Goal: Task Accomplishment & Management: Complete application form

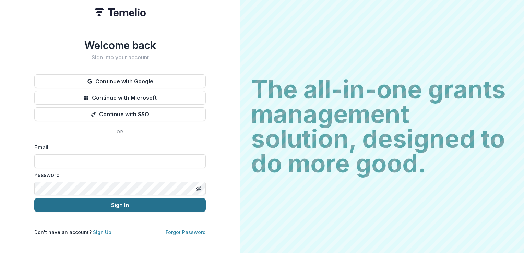
type input "**********"
click at [120, 205] on button "Sign In" at bounding box center [120, 205] width 172 height 14
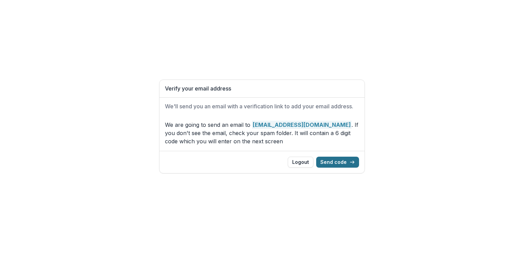
click at [346, 164] on button "Send code" at bounding box center [337, 162] width 43 height 11
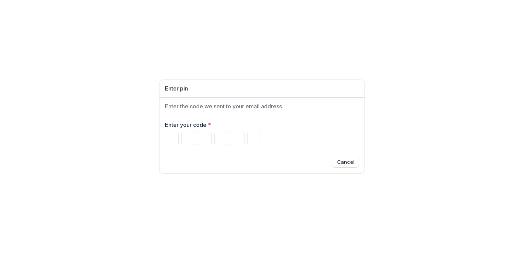
type input "*"
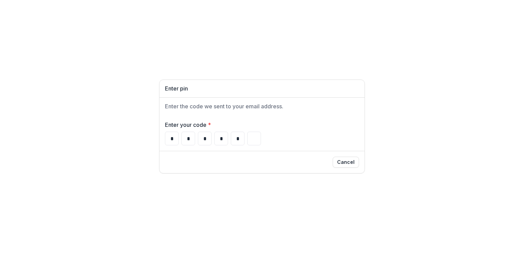
type input "*"
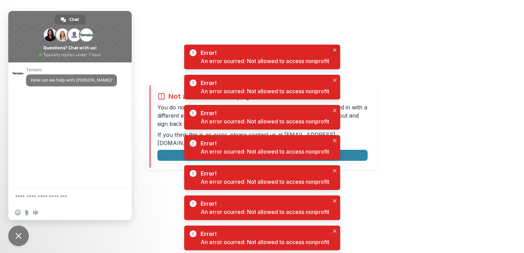
click at [333, 50] on button "Close" at bounding box center [335, 50] width 8 height 8
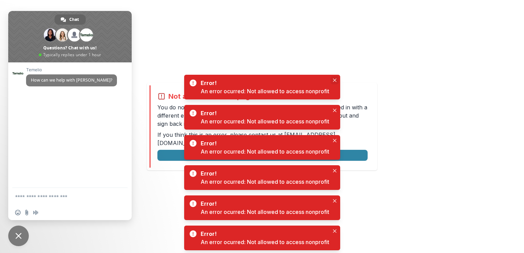
click at [337, 80] on button "Close" at bounding box center [335, 80] width 8 height 8
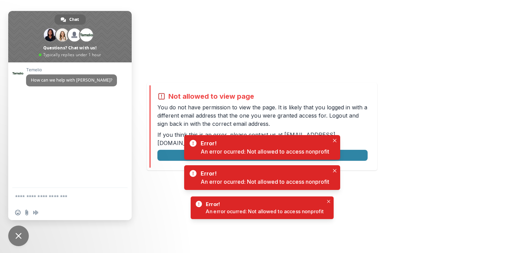
click at [335, 110] on p "You do not have permission to view the page. It is likely that you logged in wi…" at bounding box center [263, 115] width 210 height 25
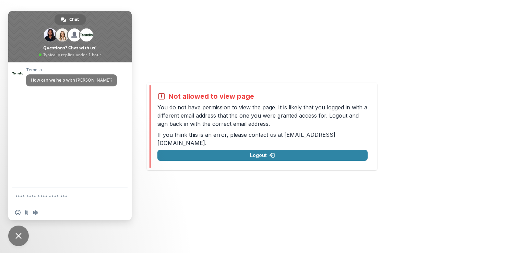
click at [176, 49] on div "Not allowed to view page You do not have permission to view the page. It is lik…" at bounding box center [262, 126] width 524 height 253
click at [19, 235] on span "Close chat" at bounding box center [18, 236] width 6 height 6
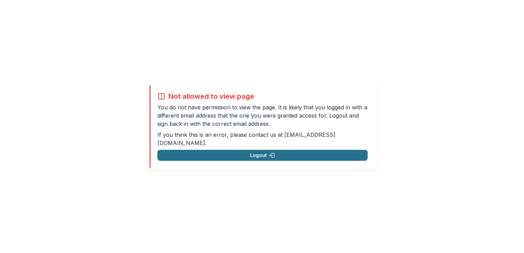
click at [261, 152] on button "Logout" at bounding box center [263, 155] width 210 height 11
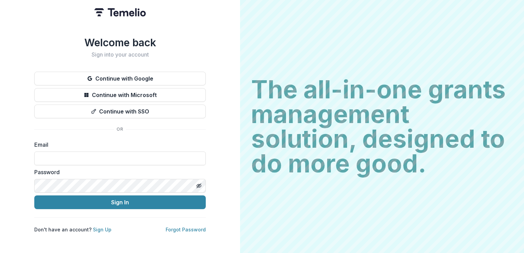
type input "**********"
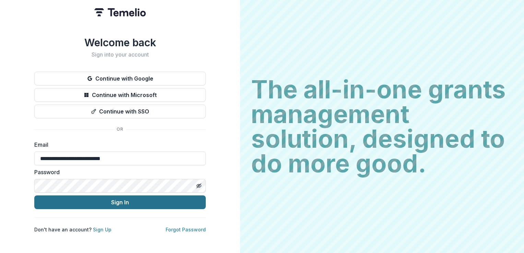
click at [81, 199] on button "Sign In" at bounding box center [120, 203] width 172 height 14
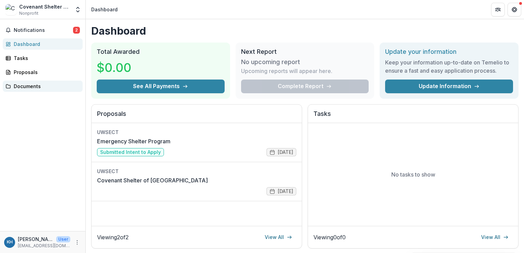
click at [33, 85] on div "Documents" at bounding box center [45, 86] width 63 height 7
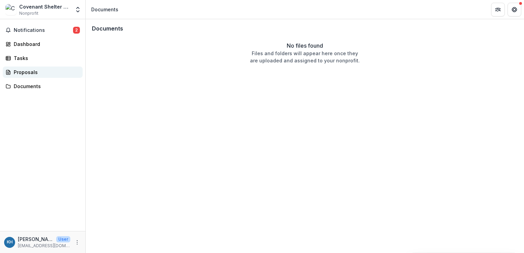
click at [22, 70] on div "Proposals" at bounding box center [45, 72] width 63 height 7
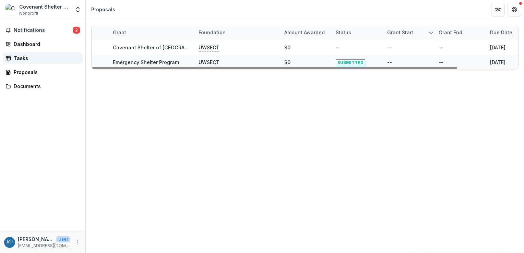
click at [27, 60] on div "Tasks" at bounding box center [45, 58] width 63 height 7
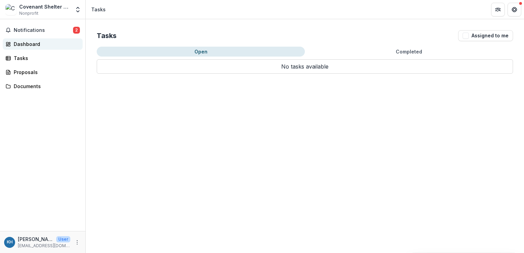
click at [27, 44] on div "Dashboard" at bounding box center [45, 43] width 63 height 7
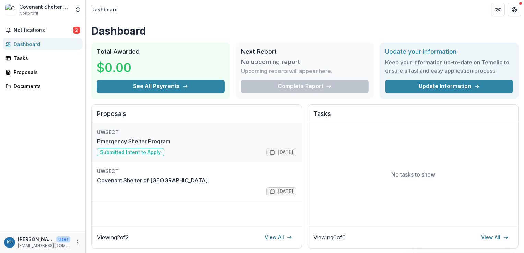
click at [141, 146] on link "Emergency Shelter Program" at bounding box center [133, 141] width 73 height 8
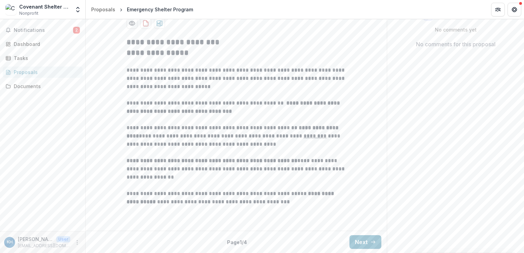
scroll to position [190, 0]
click at [364, 244] on button "Next" at bounding box center [366, 242] width 32 height 14
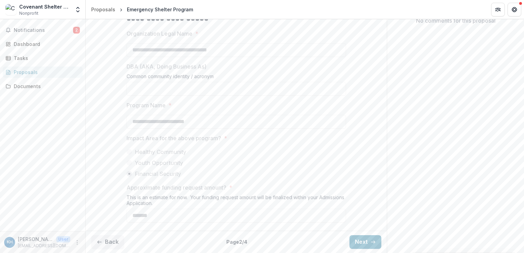
scroll to position [213, 0]
click at [366, 240] on button "Next" at bounding box center [366, 242] width 32 height 14
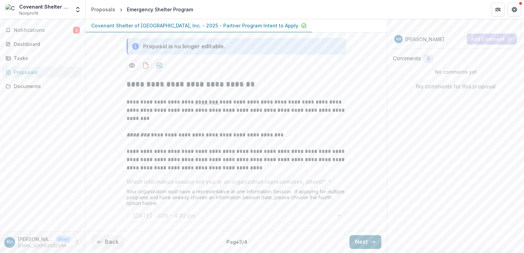
scroll to position [148, 0]
click at [366, 242] on button "Next" at bounding box center [366, 242] width 32 height 14
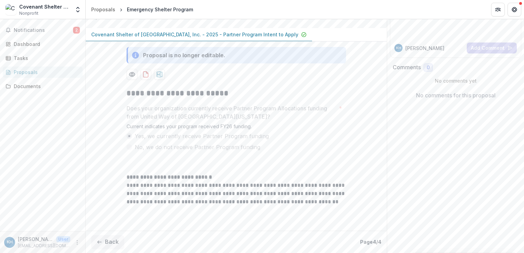
scroll to position [139, 0]
click at [111, 239] on button "Back" at bounding box center [107, 242] width 33 height 14
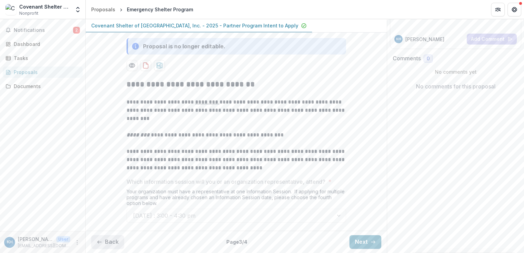
click at [104, 249] on button "Back" at bounding box center [107, 242] width 33 height 14
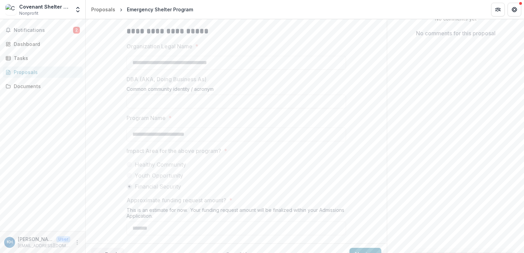
scroll to position [213, 0]
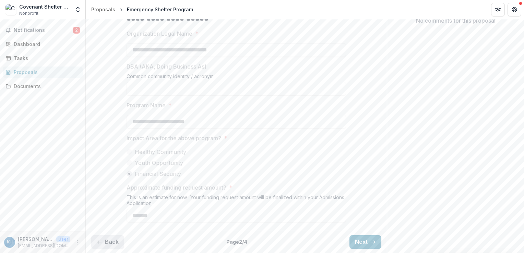
click at [108, 242] on button "Back" at bounding box center [107, 242] width 33 height 14
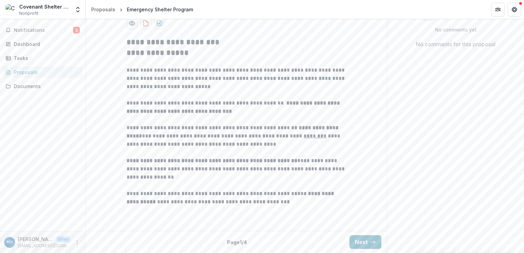
scroll to position [190, 0]
click at [371, 244] on icon "button" at bounding box center [373, 242] width 5 height 5
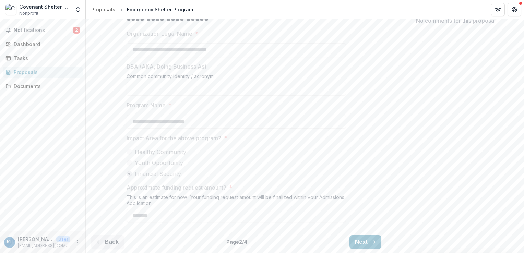
scroll to position [213, 0]
click at [371, 242] on icon "button" at bounding box center [373, 242] width 5 height 5
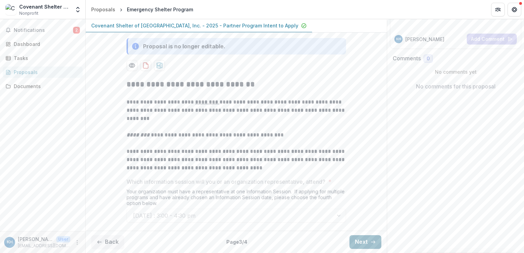
scroll to position [148, 0]
click at [365, 244] on button "Next" at bounding box center [366, 242] width 32 height 14
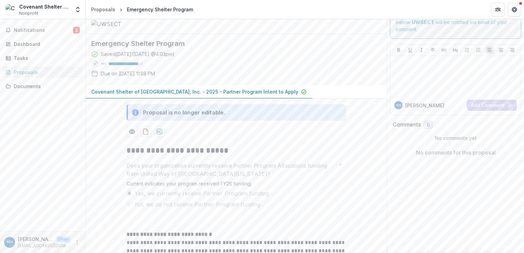
scroll to position [0, 0]
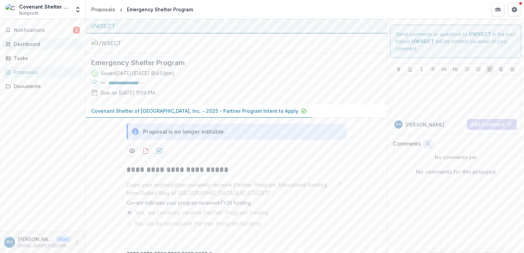
click at [32, 40] on div "Dashboard" at bounding box center [45, 43] width 63 height 7
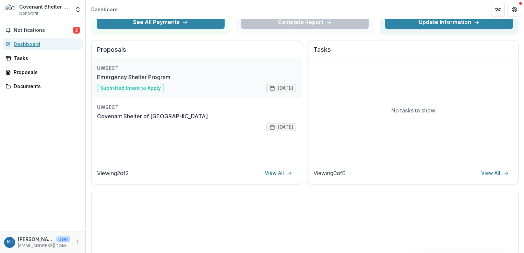
scroll to position [45, 0]
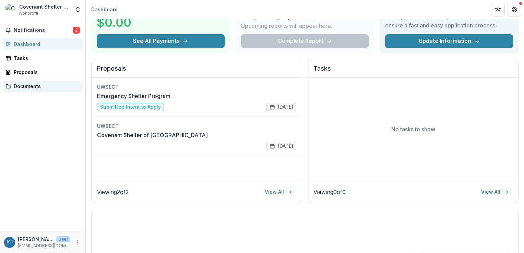
click at [30, 85] on div "Documents" at bounding box center [45, 86] width 63 height 7
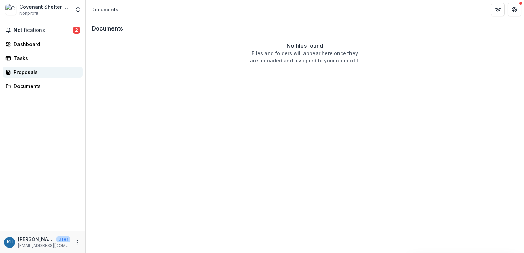
click at [29, 72] on div "Proposals" at bounding box center [45, 72] width 63 height 7
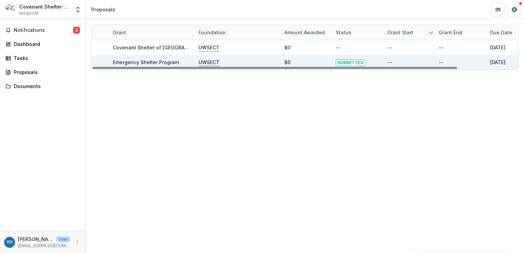
click at [173, 63] on link "Emergency Shelter Program" at bounding box center [146, 62] width 66 height 6
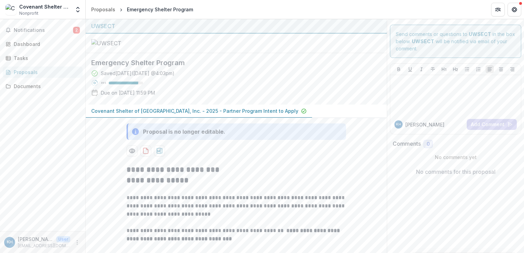
scroll to position [190, 0]
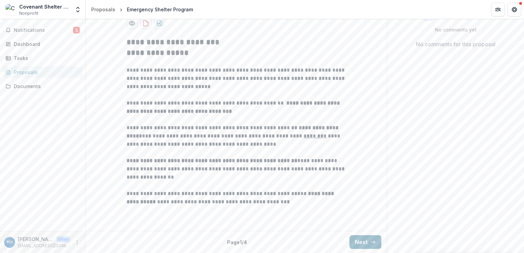
click at [365, 243] on button "Next" at bounding box center [366, 242] width 32 height 14
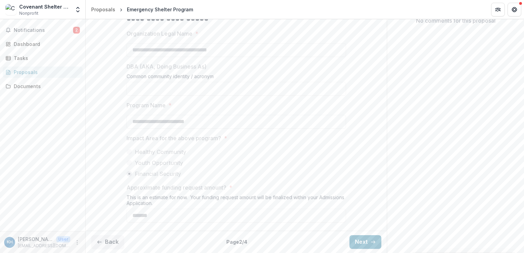
scroll to position [213, 0]
click at [358, 244] on button "Next" at bounding box center [366, 242] width 32 height 14
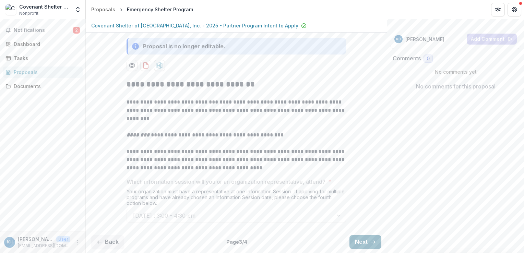
click at [365, 237] on button "Next" at bounding box center [366, 242] width 32 height 14
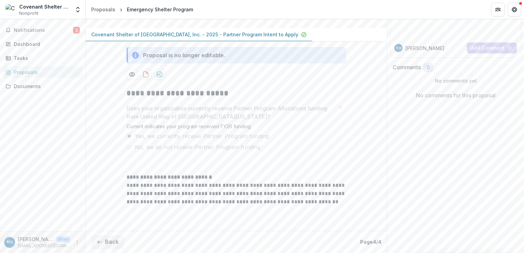
scroll to position [139, 0]
